Goal: Obtain resource: Download file/media

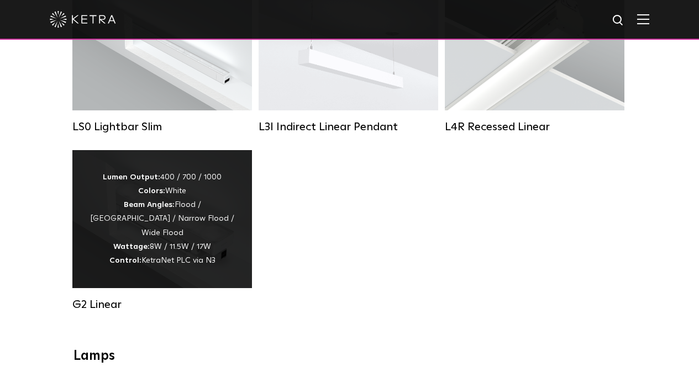
scroll to position [497, 0]
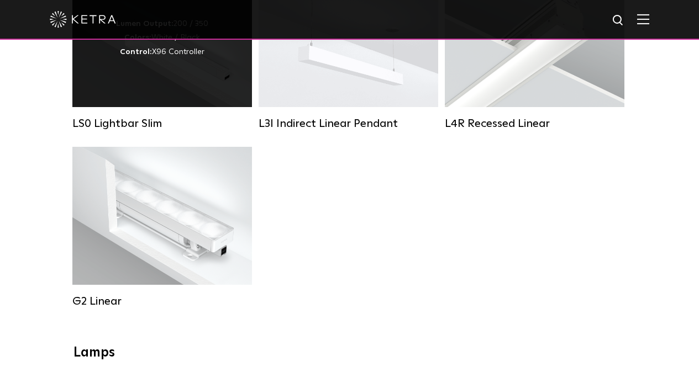
click at [126, 130] on div "LS0 Lightbar Slim" at bounding box center [161, 123] width 179 height 13
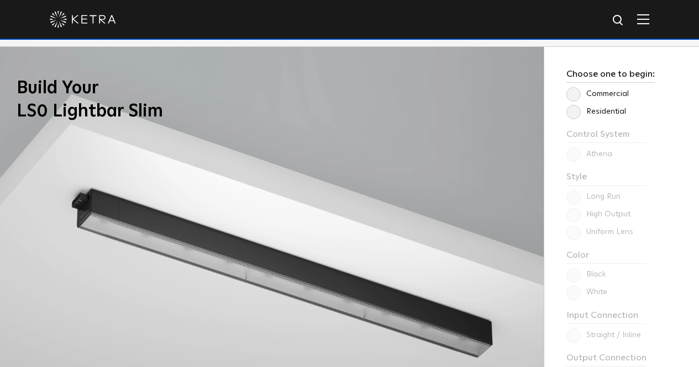
scroll to position [828, 0]
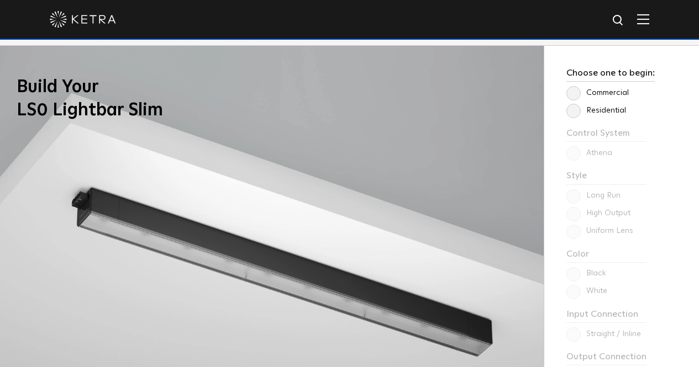
click at [572, 109] on label "Residential" at bounding box center [596, 110] width 60 height 9
click at [0, 0] on input "Residential" at bounding box center [0, 0] width 0 height 0
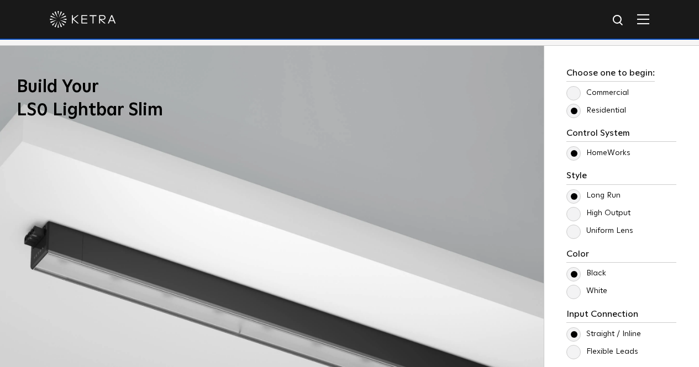
click at [577, 215] on label "High Output" at bounding box center [598, 213] width 64 height 9
click at [0, 0] on input "High Output" at bounding box center [0, 0] width 0 height 0
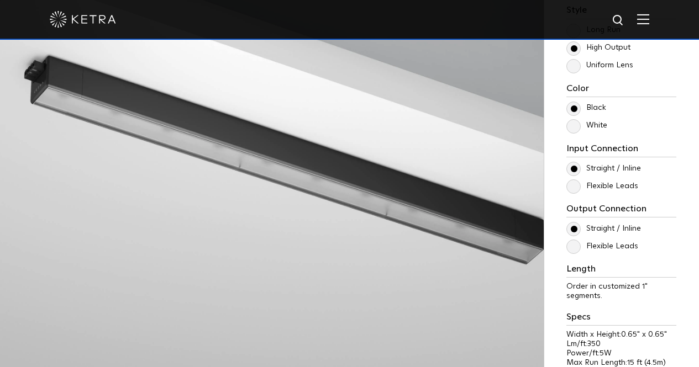
click at [572, 125] on label "White" at bounding box center [586, 125] width 41 height 9
click at [0, 0] on input "White" at bounding box center [0, 0] width 0 height 0
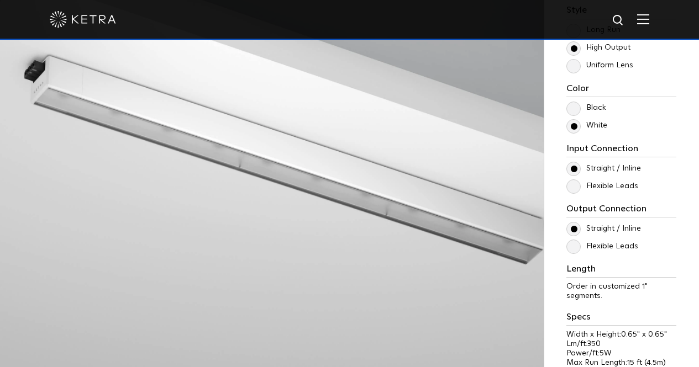
click at [573, 187] on label "Flexible Leads" at bounding box center [602, 186] width 72 height 9
click at [0, 0] on input "Flexible Leads" at bounding box center [0, 0] width 0 height 0
click at [573, 246] on label "Flexible Leads" at bounding box center [602, 246] width 72 height 9
click at [0, 0] on input "Flexible Leads" at bounding box center [0, 0] width 0 height 0
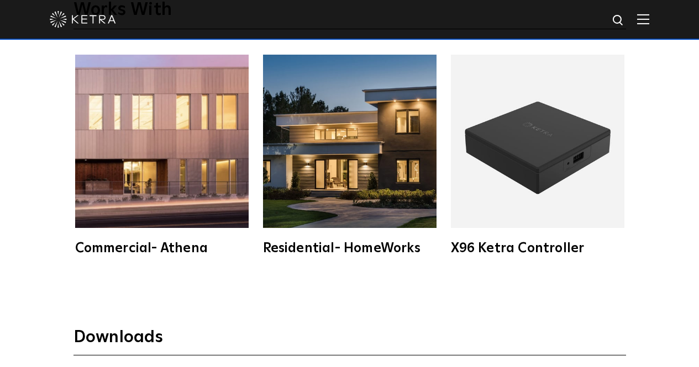
scroll to position [1988, 0]
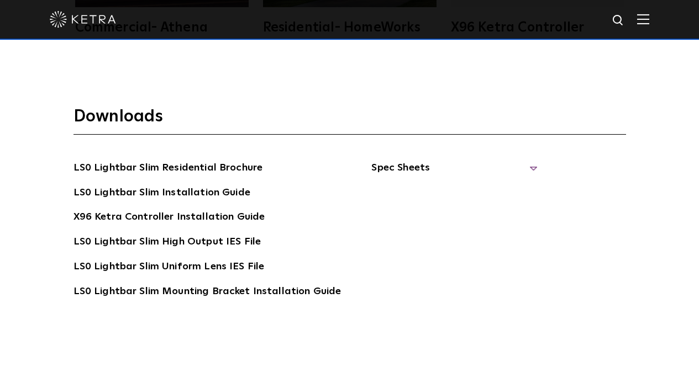
click at [404, 172] on span "Spec Sheets" at bounding box center [454, 172] width 166 height 24
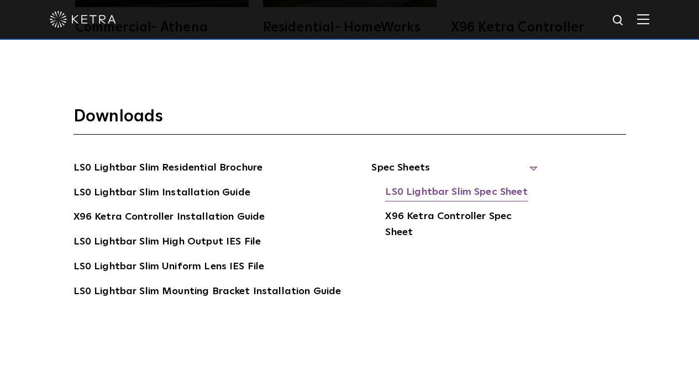
click at [415, 193] on link "LS0 Lightbar Slim Spec Sheet" at bounding box center [456, 193] width 142 height 18
